Goal: Find specific page/section: Find specific page/section

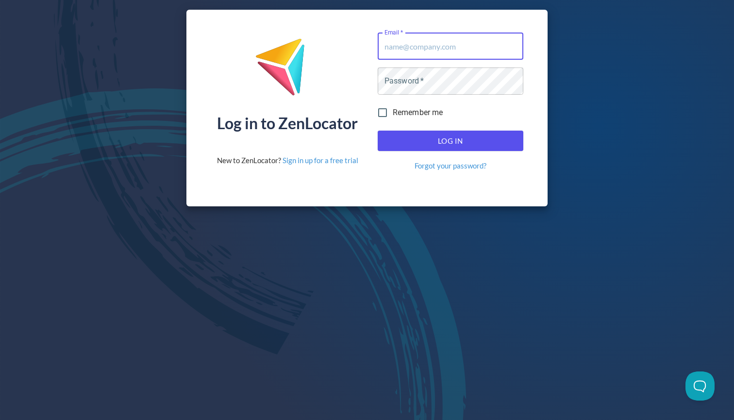
type input "[EMAIL_ADDRESS][DOMAIN_NAME]"
click at [450, 141] on button "Log In" at bounding box center [451, 141] width 146 height 20
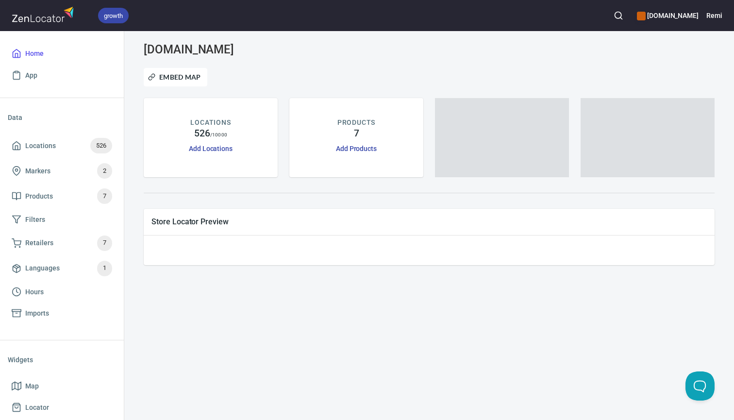
click at [621, 16] on circle "button" at bounding box center [618, 15] width 6 height 6
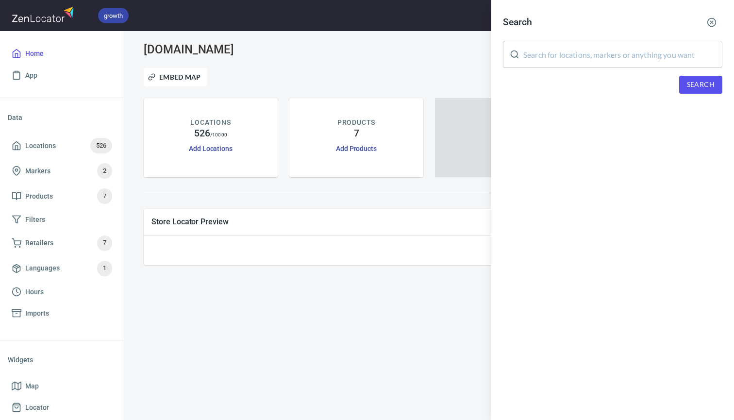
click at [550, 55] on input "text" at bounding box center [623, 54] width 199 height 27
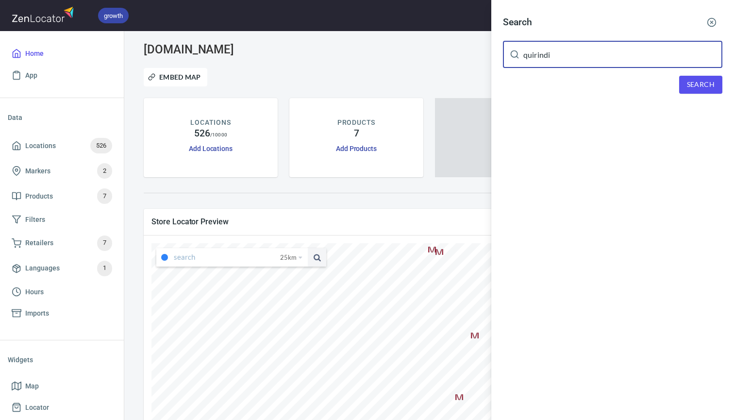
type input "quirindi"
click at [706, 98] on div "Search quirindi ​ Search" at bounding box center [613, 60] width 243 height 121
click at [703, 92] on button "Search" at bounding box center [701, 85] width 43 height 18
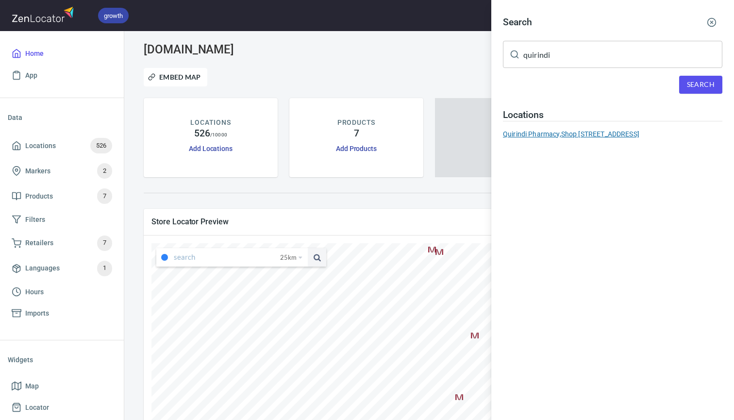
click at [572, 136] on div "Quirindi Pharmacy, [STREET_ADDRESS]" at bounding box center [613, 134] width 220 height 10
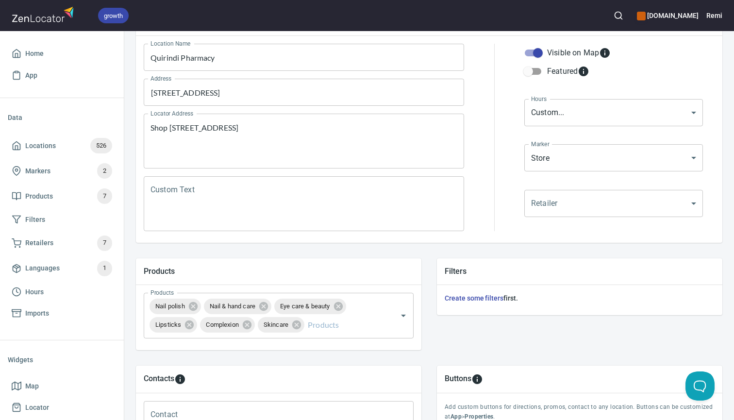
scroll to position [126, 0]
click at [326, 323] on input "Products" at bounding box center [344, 324] width 76 height 18
click at [662, 20] on h6 "[DOMAIN_NAME]" at bounding box center [668, 15] width 62 height 11
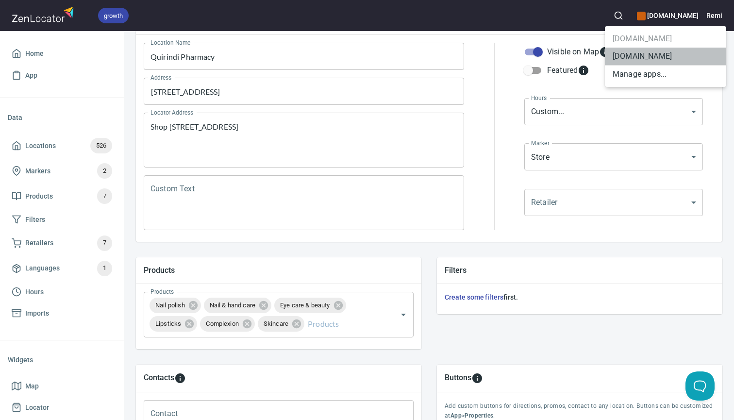
click at [655, 59] on li "[DOMAIN_NAME]" at bounding box center [665, 56] width 121 height 17
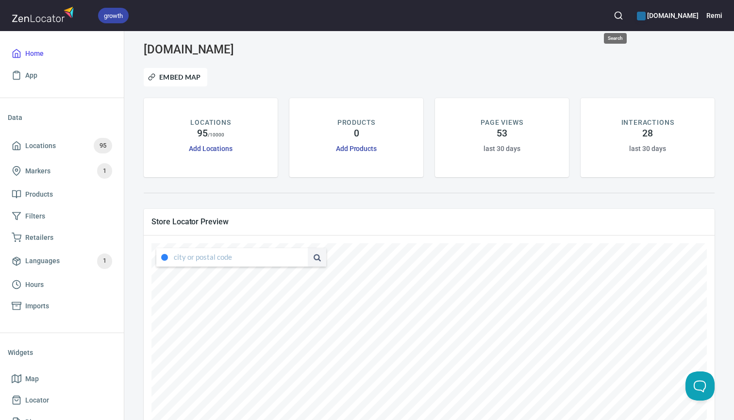
click at [616, 17] on icon "button" at bounding box center [619, 16] width 10 height 10
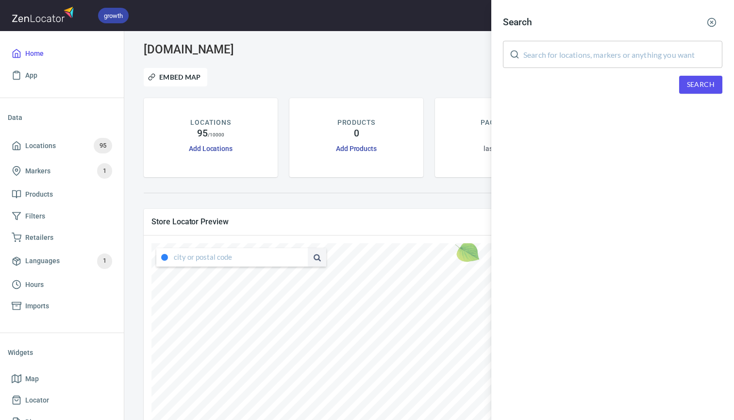
click at [566, 56] on input "text" at bounding box center [623, 54] width 199 height 27
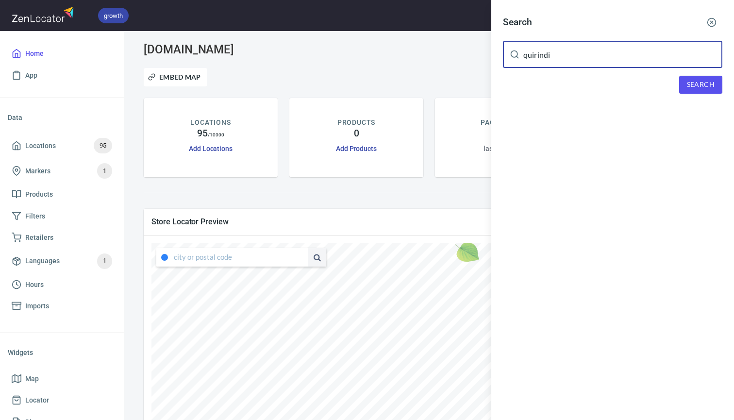
type input "quirindi"
click at [692, 82] on span "Search" at bounding box center [701, 85] width 28 height 12
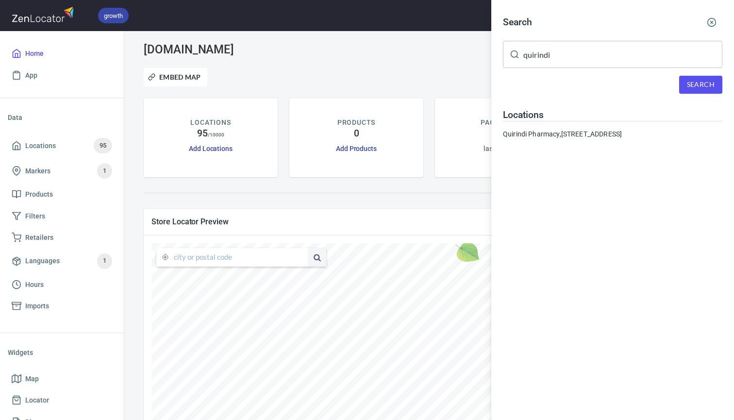
click at [561, 57] on input "quirindi" at bounding box center [623, 54] width 199 height 27
drag, startPoint x: 561, startPoint y: 57, endPoint x: 701, endPoint y: 84, distance: 143.0
click at [701, 84] on span "Search" at bounding box center [701, 85] width 28 height 12
click at [559, 52] on input "[PERSON_NAME]" at bounding box center [623, 54] width 199 height 27
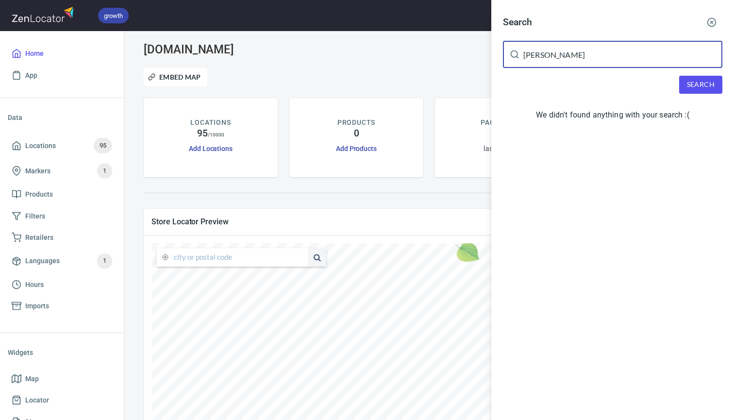
drag, startPoint x: 549, startPoint y: 52, endPoint x: 529, endPoint y: 53, distance: 19.9
click at [529, 53] on input "[PERSON_NAME]" at bounding box center [623, 54] width 199 height 27
click at [542, 54] on input "[PERSON_NAME]" at bounding box center [623, 54] width 199 height 27
drag, startPoint x: 527, startPoint y: 57, endPoint x: 519, endPoint y: 57, distance: 7.8
click at [519, 57] on div "[PERSON_NAME] ​" at bounding box center [613, 54] width 220 height 27
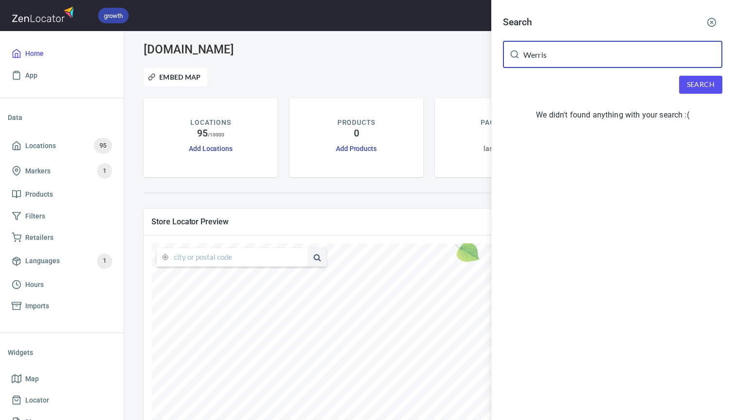
type input "Werris"
click at [696, 81] on span "Search" at bounding box center [701, 85] width 28 height 12
